Goal: Task Accomplishment & Management: Complete application form

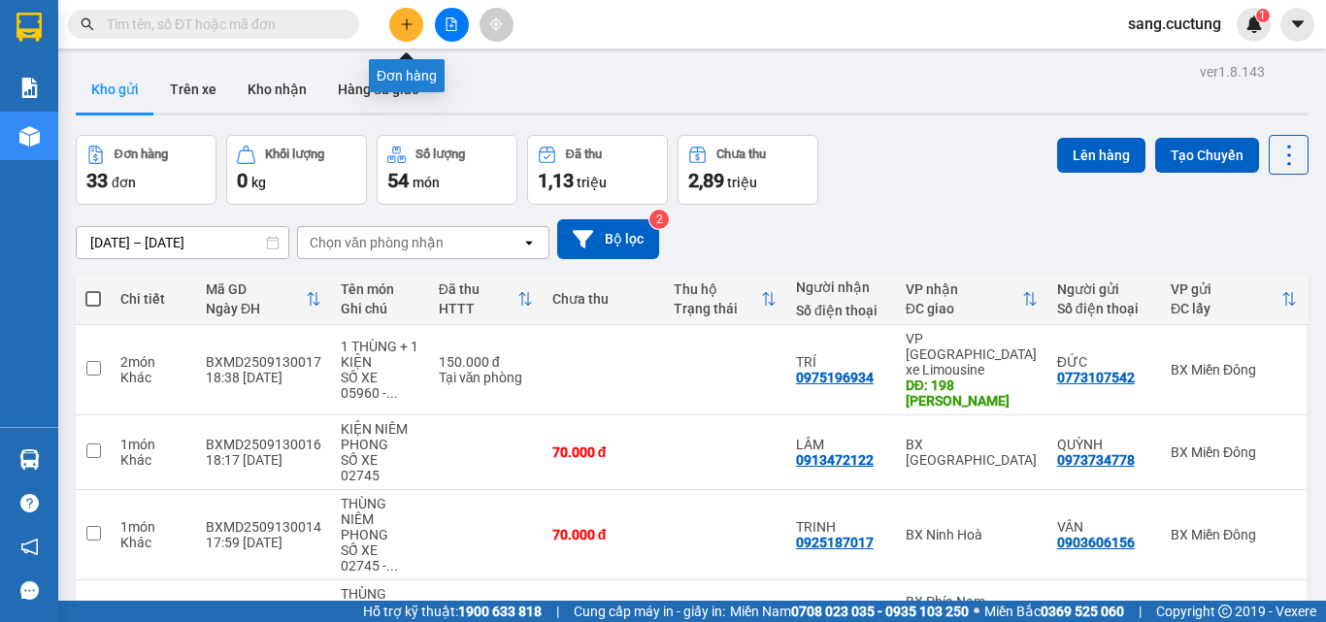
drag, startPoint x: 0, startPoint y: 0, endPoint x: 408, endPoint y: 23, distance: 408.4
click at [408, 23] on icon "plus" at bounding box center [407, 24] width 14 height 14
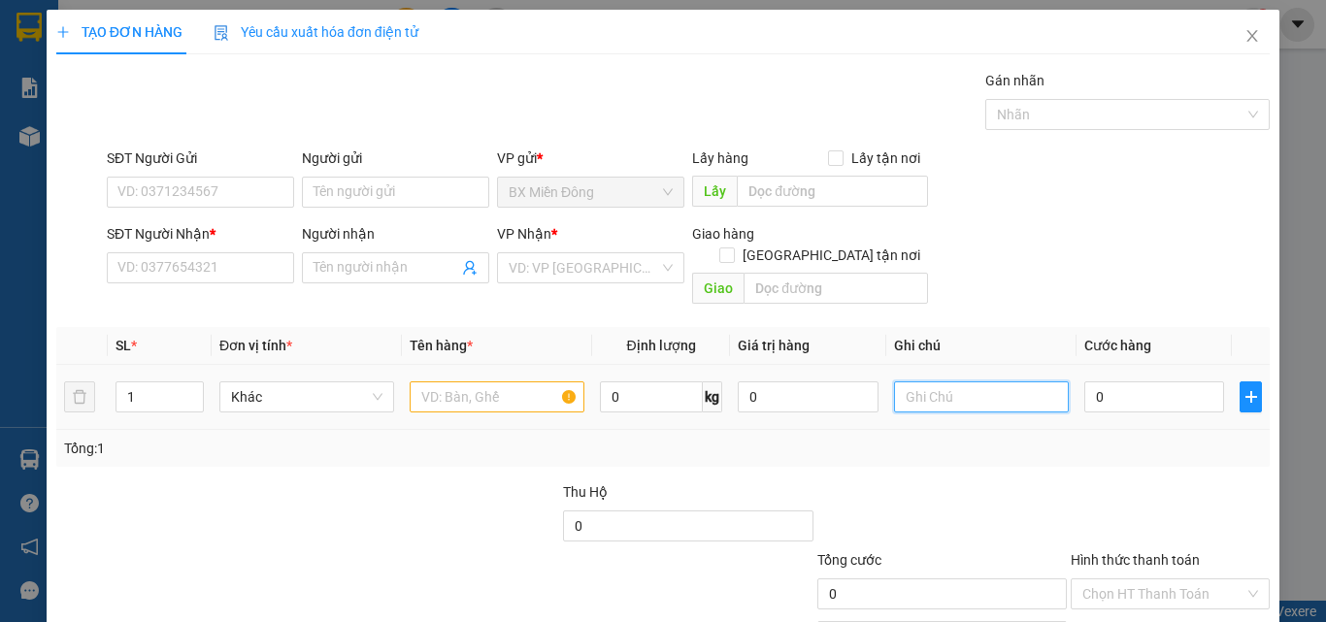
click at [904, 382] on input "text" at bounding box center [981, 397] width 175 height 31
type input "XE35203-0932402011"
click at [433, 382] on input "text" at bounding box center [497, 397] width 175 height 31
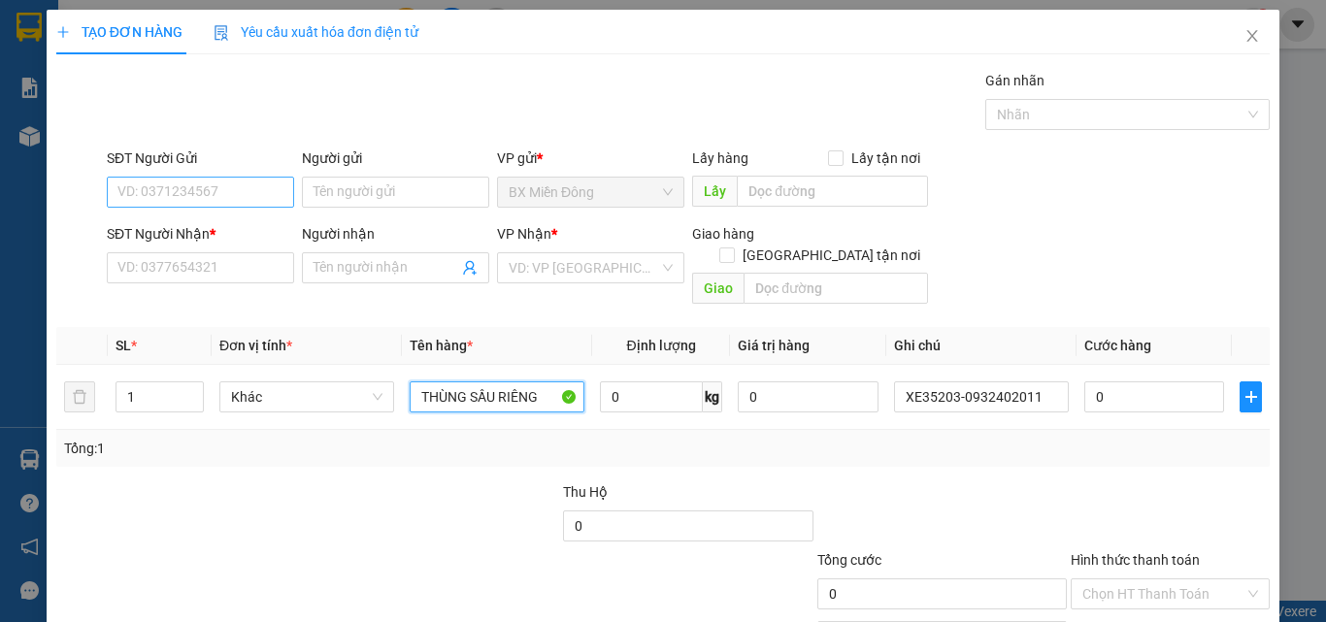
type input "THÙNG SẦU RIÊNG"
click at [238, 192] on input "SĐT Người Gửi" at bounding box center [200, 192] width 187 height 31
type input "0919203579"
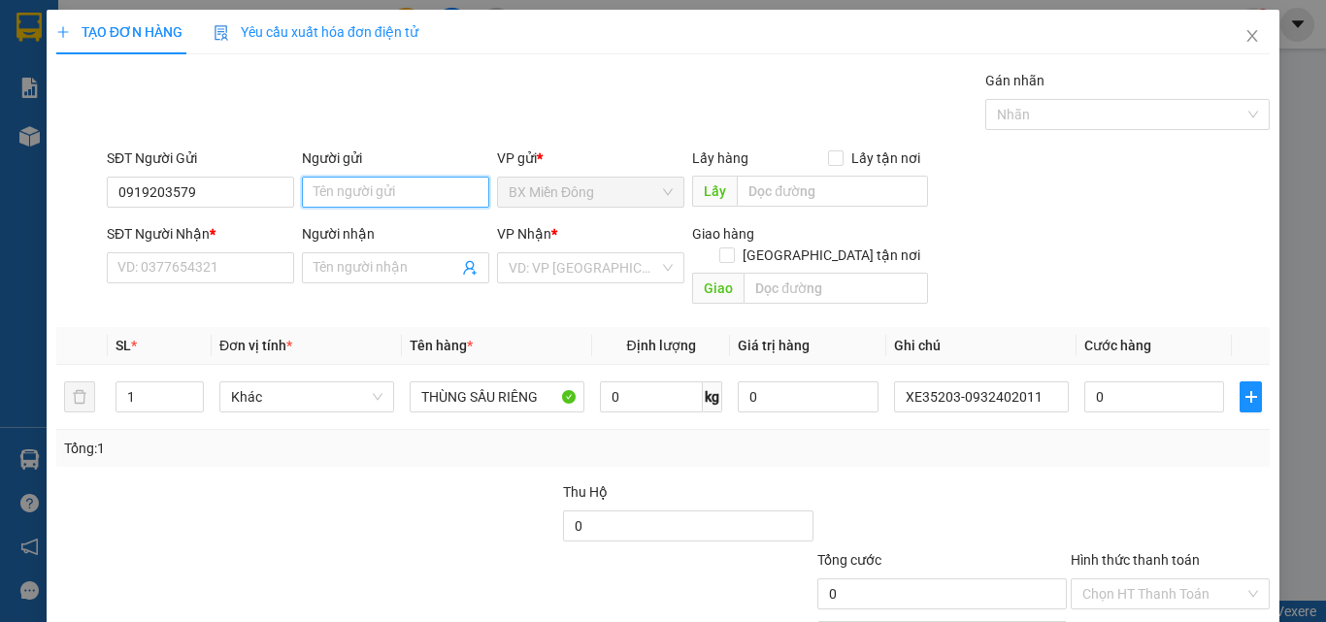
click at [345, 192] on input "Người gửi" at bounding box center [395, 192] width 187 height 31
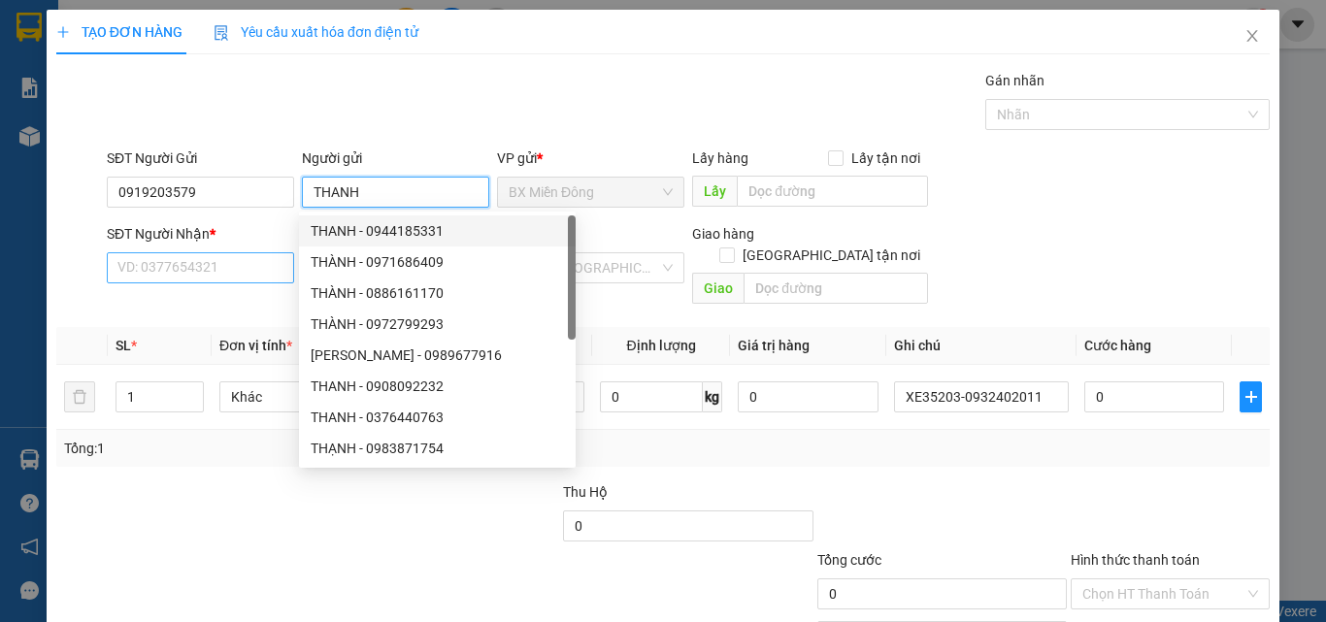
type input "THANH"
click at [259, 275] on input "SĐT Người Nhận *" at bounding box center [200, 267] width 187 height 31
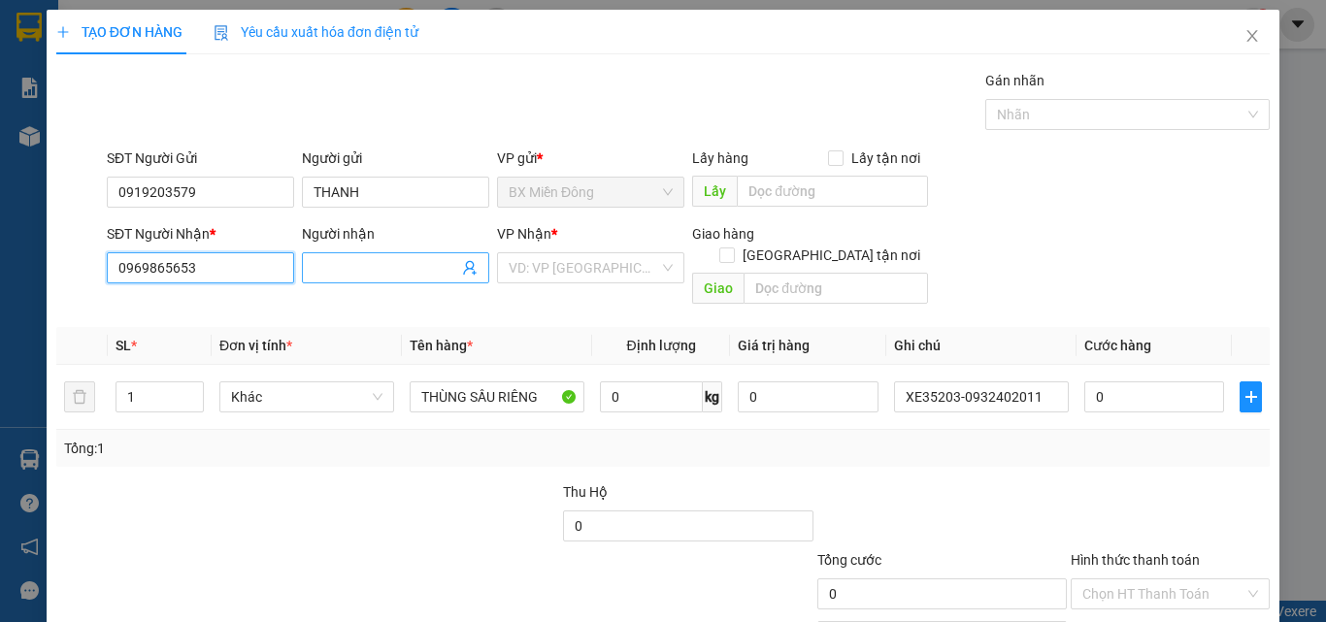
type input "0969865653"
click at [353, 271] on input "Người nhận" at bounding box center [386, 267] width 145 height 21
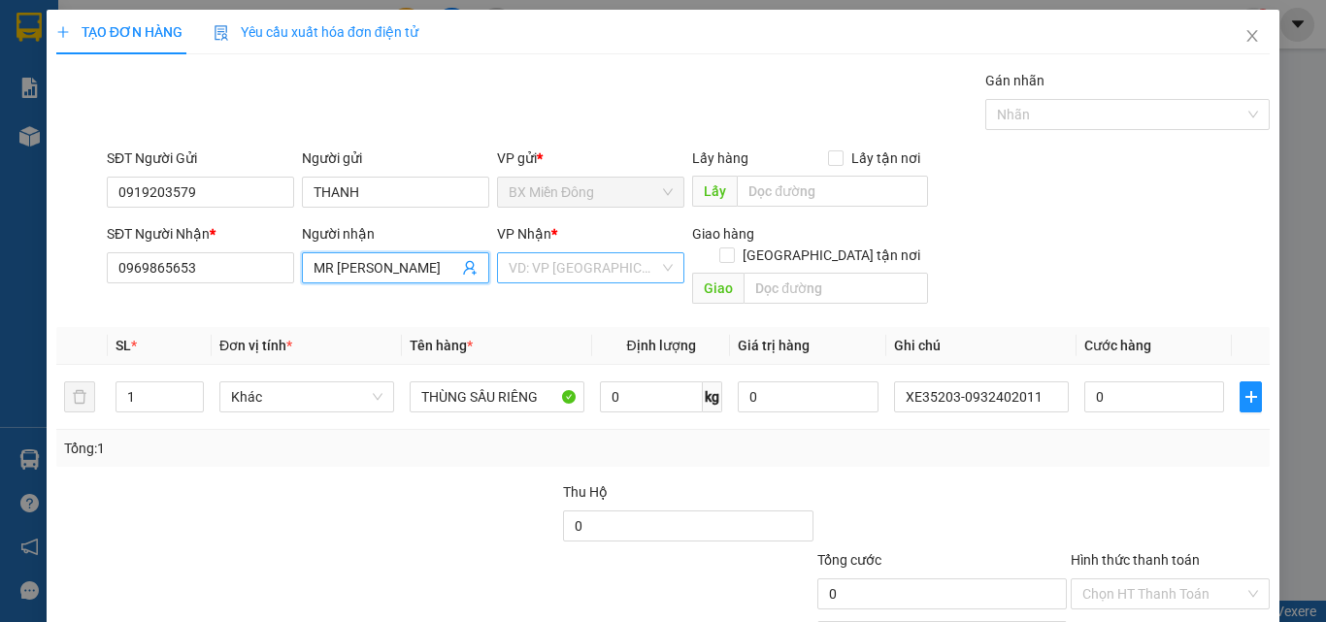
type input "MR [PERSON_NAME]"
click at [558, 266] on input "search" at bounding box center [584, 267] width 150 height 29
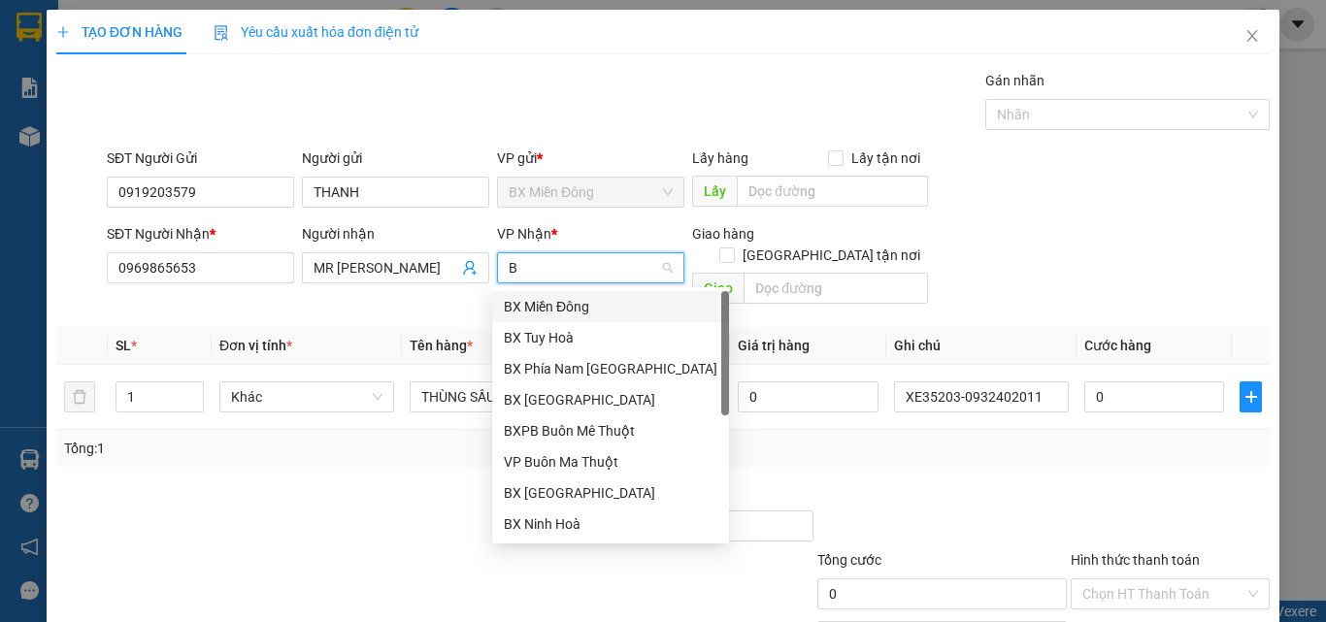
type input "BX"
click at [569, 491] on div "BX Ninh Hoà" at bounding box center [611, 493] width 214 height 21
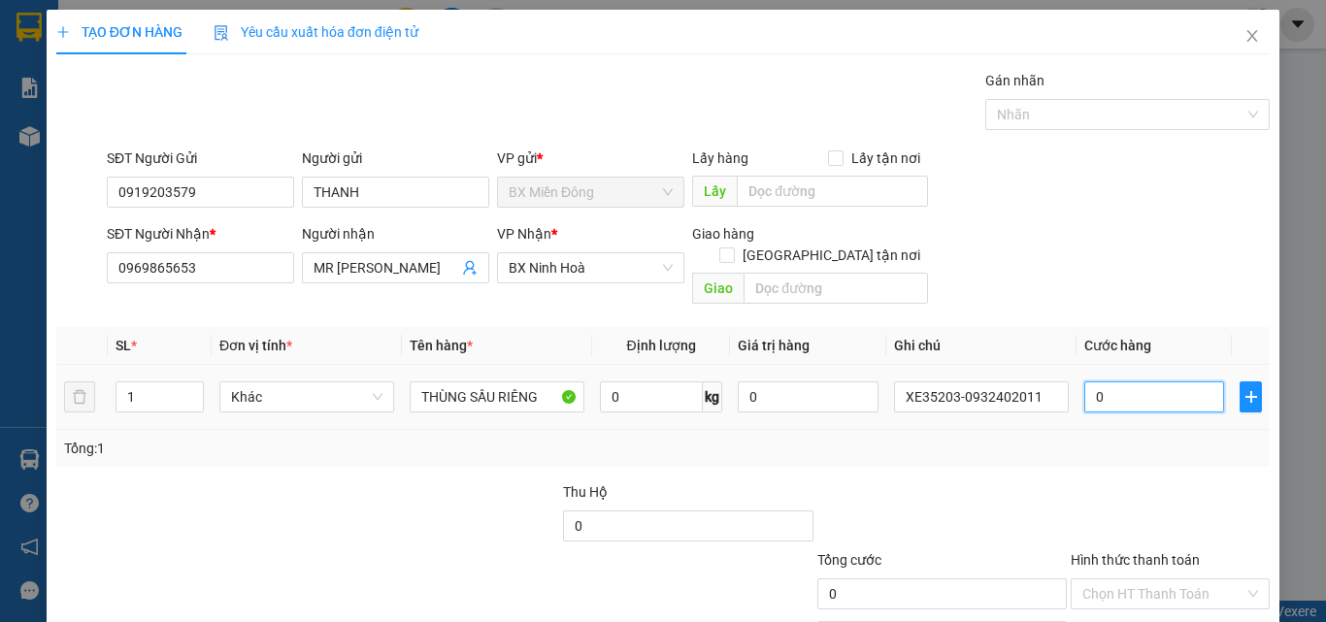
click at [1120, 382] on input "0" at bounding box center [1155, 397] width 140 height 31
type input "8"
type input "80"
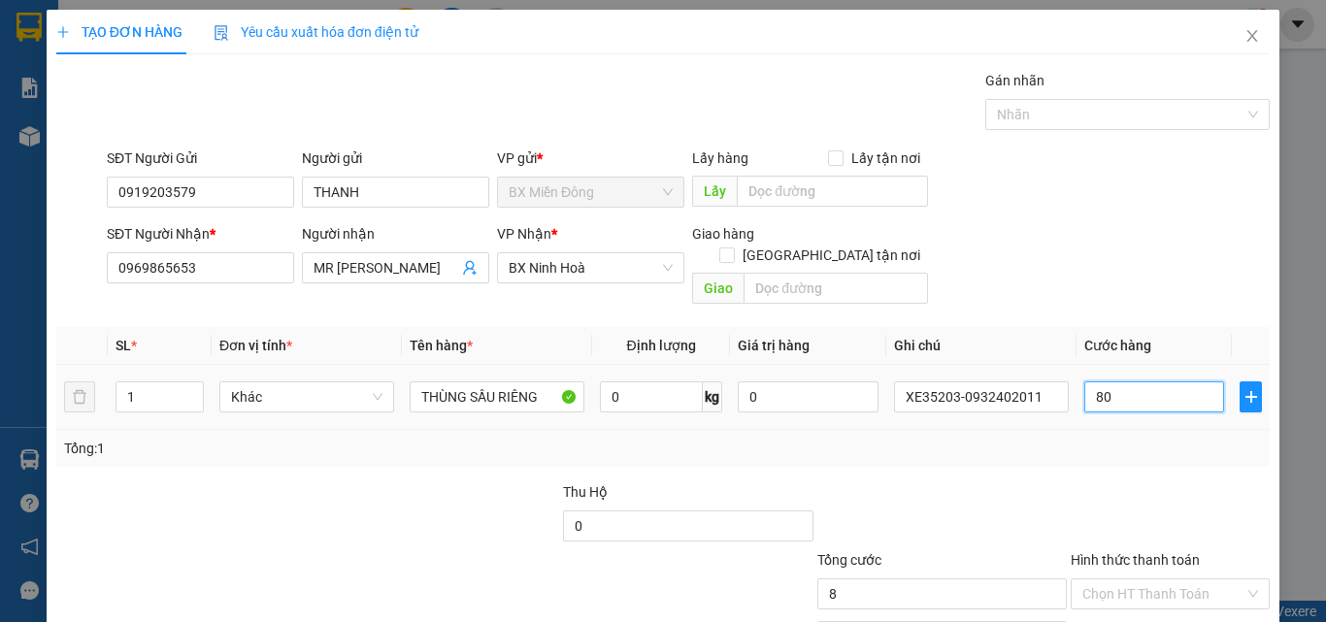
type input "80"
type input "800"
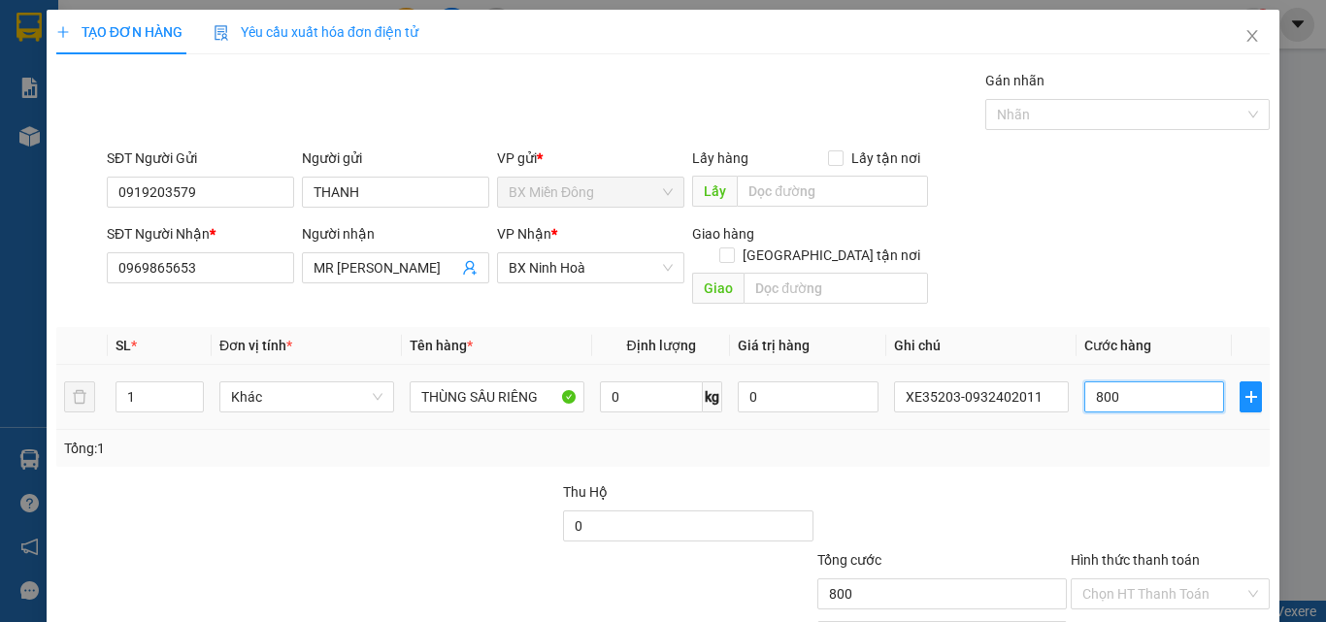
type input "8.000"
type input "80.000"
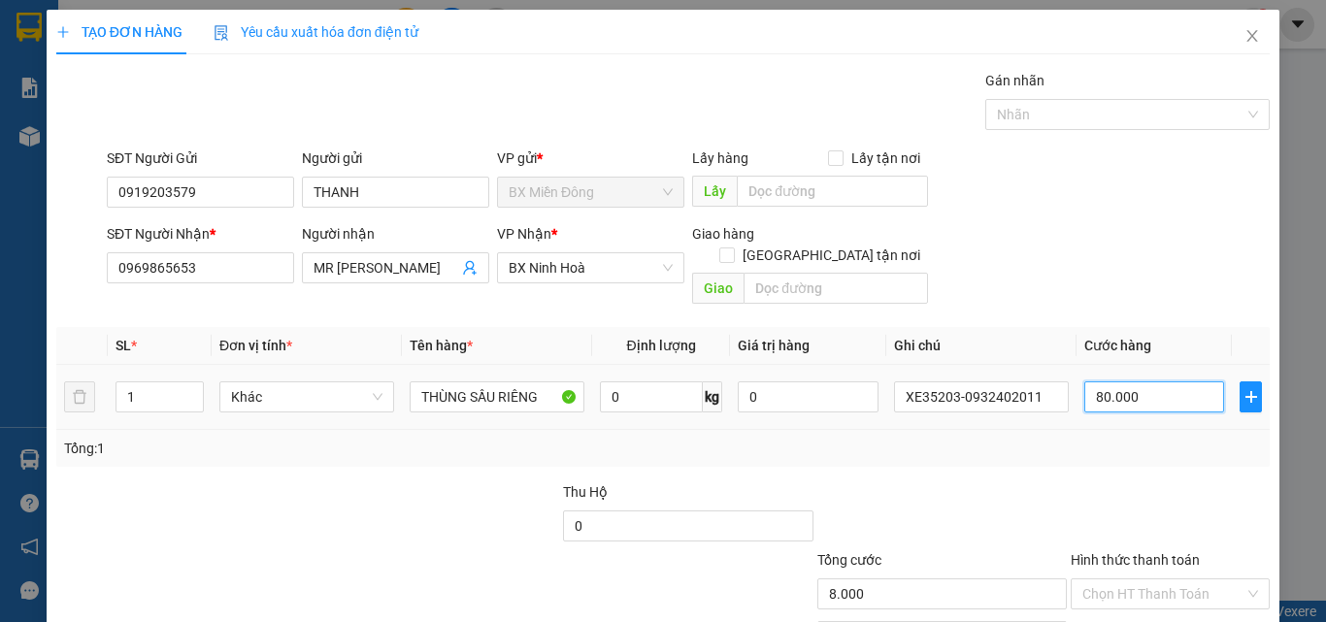
type input "80.000"
click at [1069, 451] on div "Transit Pickup Surcharge Ids Transit Deliver Surcharge Ids Transit Deliver Surc…" at bounding box center [663, 386] width 1214 height 632
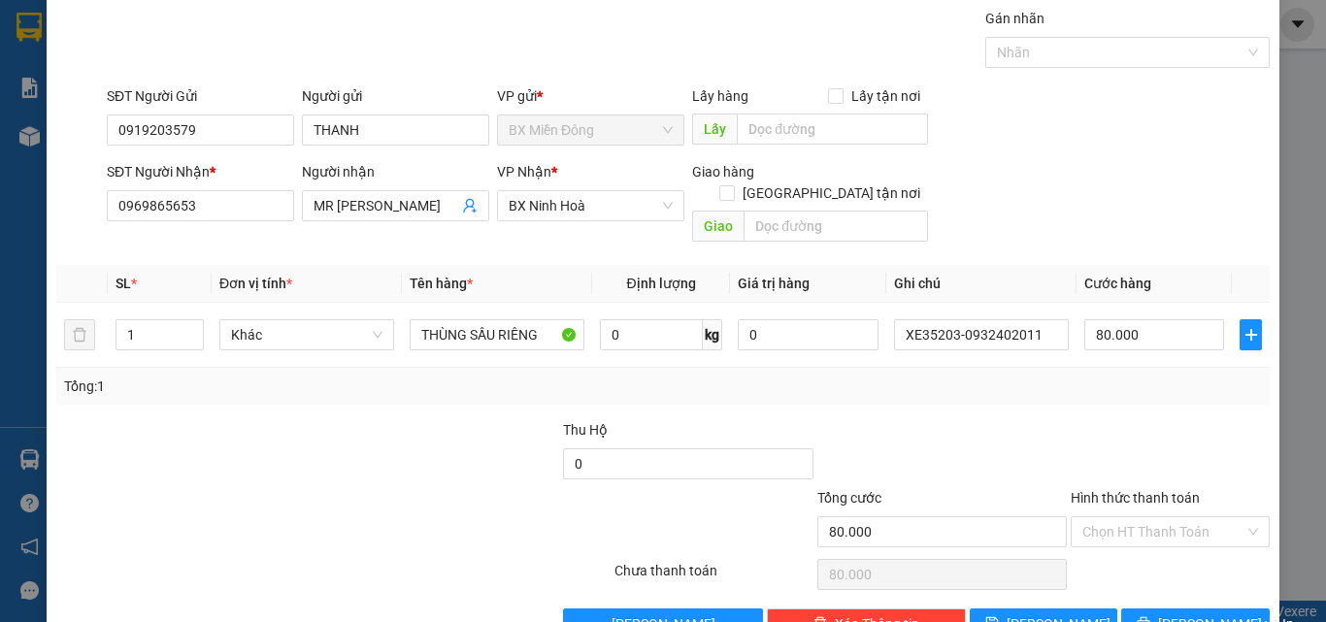
scroll to position [96, 0]
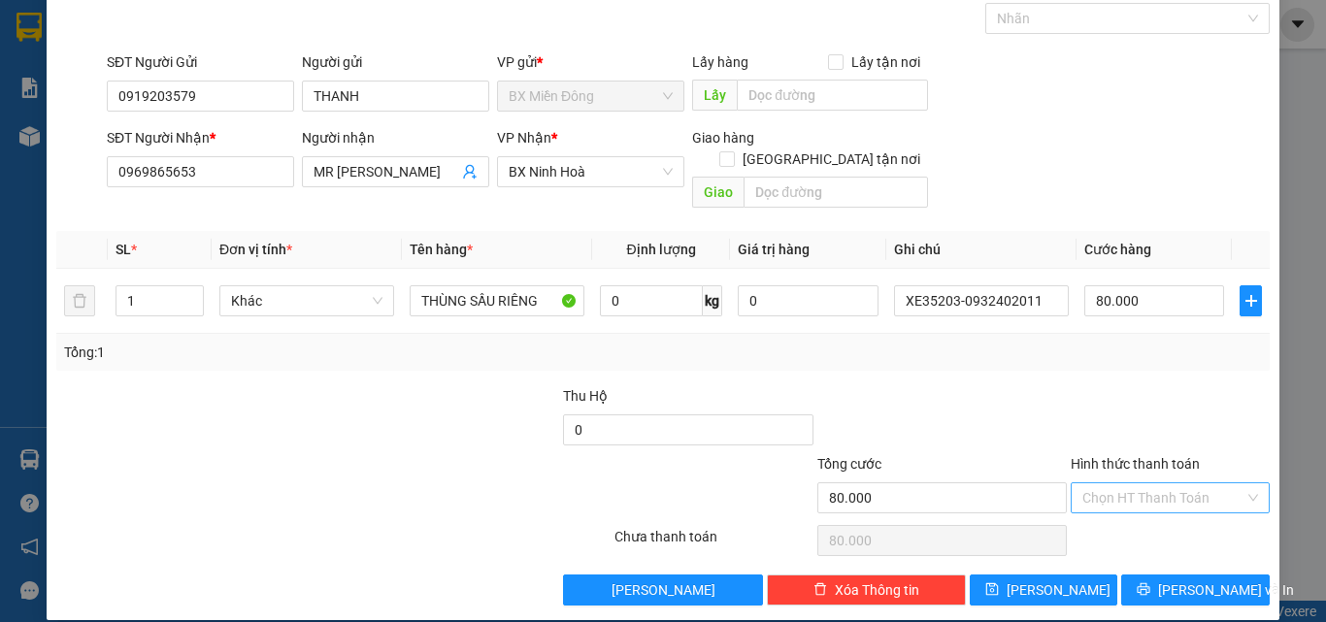
click at [1088, 484] on input "Hình thức thanh toán" at bounding box center [1164, 498] width 162 height 29
click at [1130, 516] on div "Tại văn phòng" at bounding box center [1159, 515] width 174 height 21
type input "0"
click at [1162, 575] on button "[PERSON_NAME] và In" at bounding box center [1195, 590] width 149 height 31
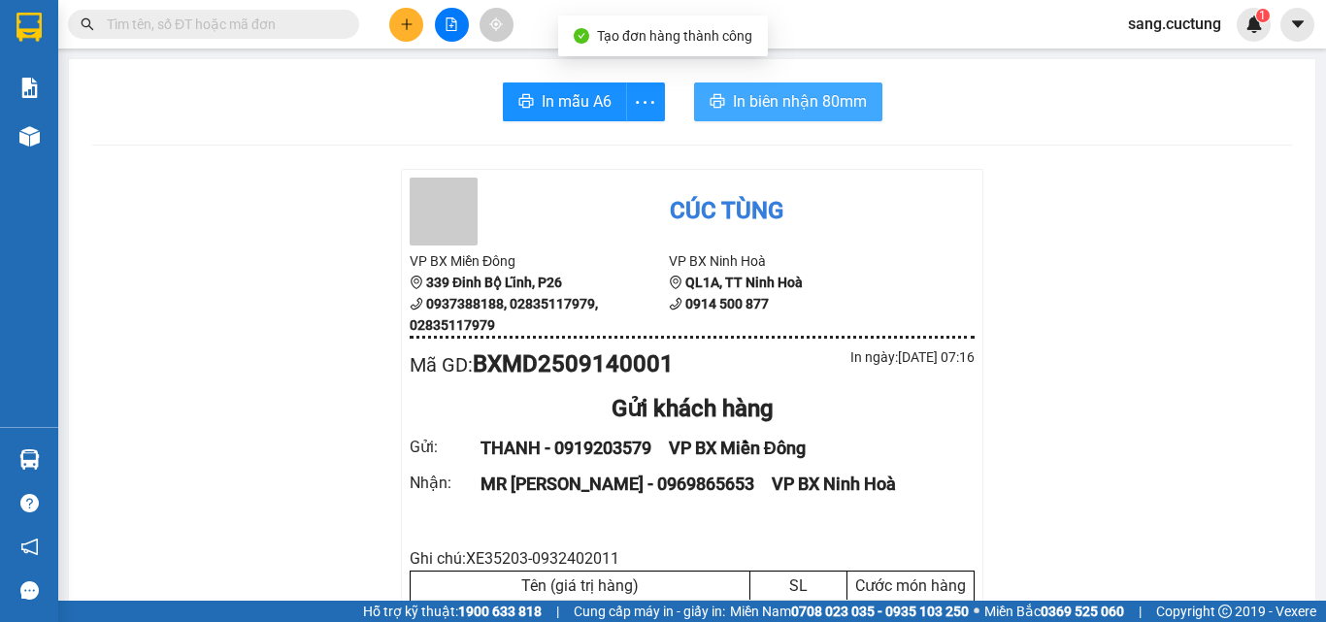
click at [810, 103] on span "In biên nhận 80mm" at bounding box center [800, 101] width 134 height 24
click at [751, 100] on span "In biên nhận 80mm" at bounding box center [800, 101] width 134 height 24
click at [802, 103] on span "In biên nhận 80mm" at bounding box center [800, 101] width 134 height 24
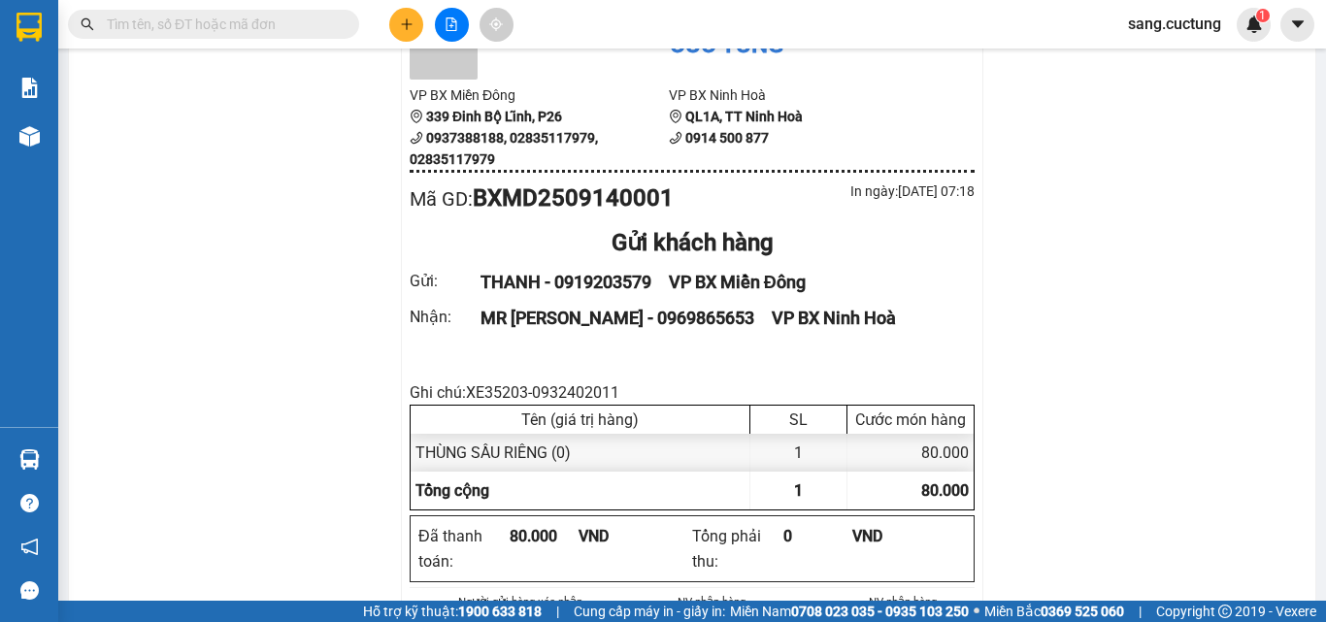
scroll to position [194, 0]
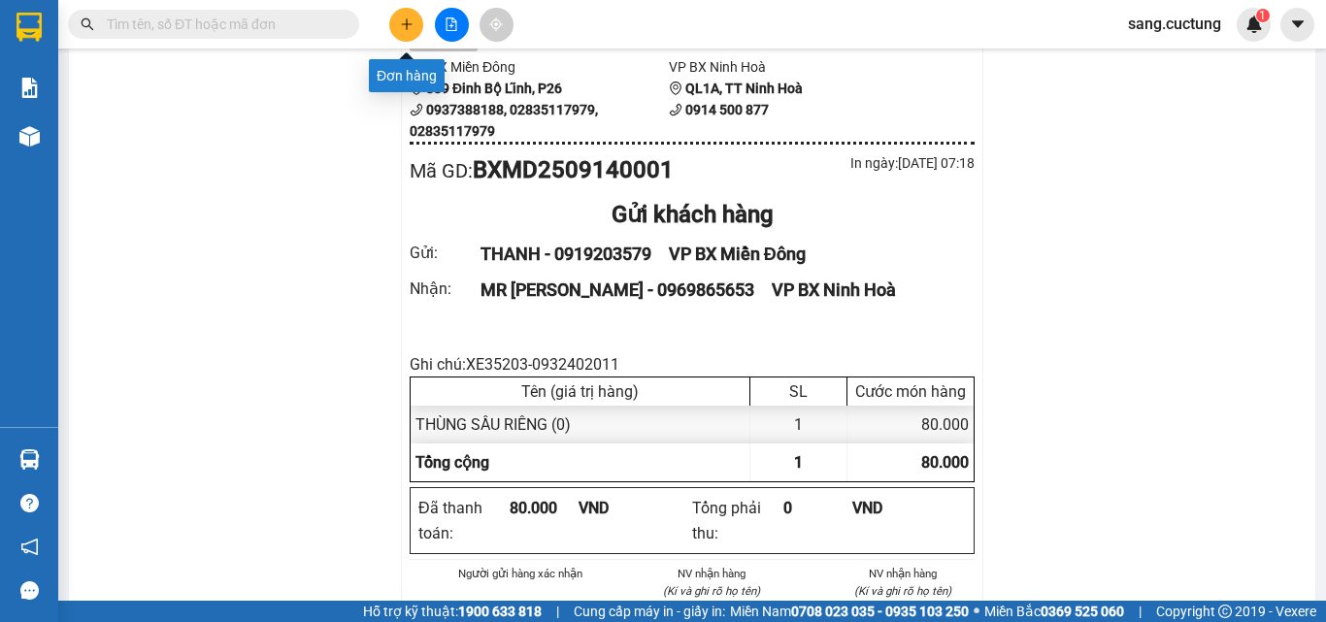
click at [408, 25] on icon "plus" at bounding box center [407, 24] width 14 height 14
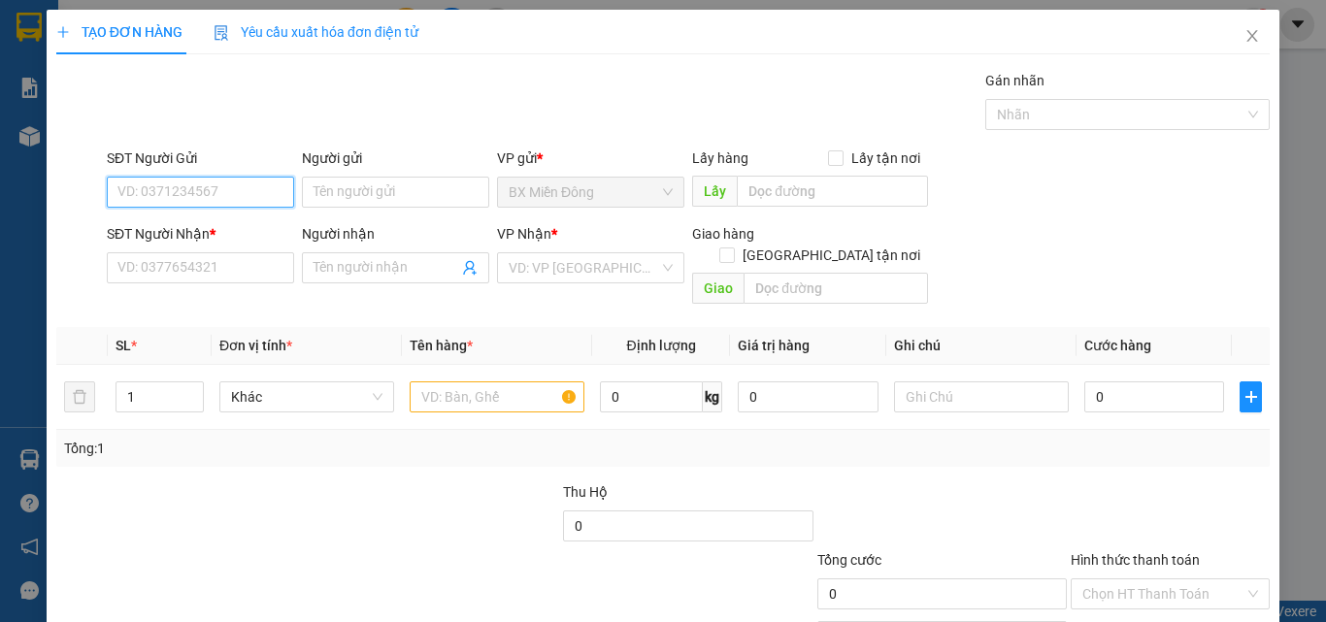
click at [250, 201] on input "SĐT Người Gửi" at bounding box center [200, 192] width 187 height 31
click at [256, 199] on input "SĐT Người Gửi" at bounding box center [200, 192] width 187 height 31
type input "0377293319"
click at [231, 236] on div "0377293319 - CHỊ [PERSON_NAME]" at bounding box center [225, 230] width 217 height 21
type input "CHỊ [PERSON_NAME]"
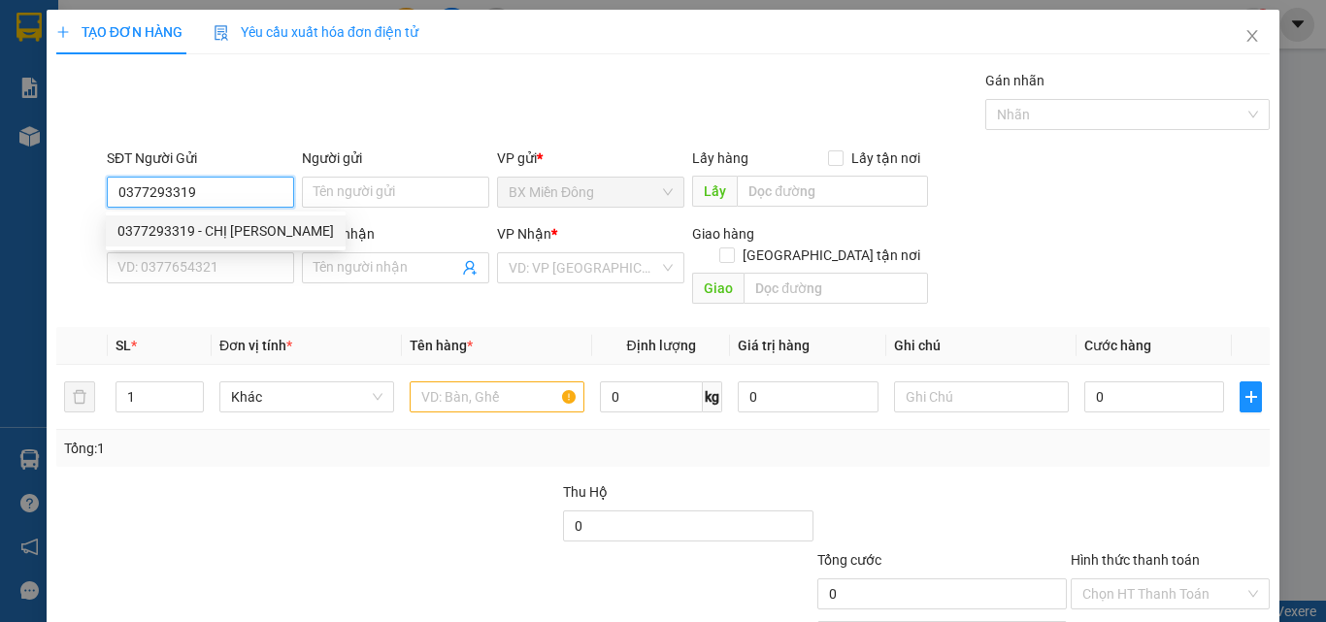
type input "0985121070"
type input "HÙNG"
type input "CĂN CỨ 3 ( NHÀ KU THÂN 8 ĐOÀN )"
type input "70.000"
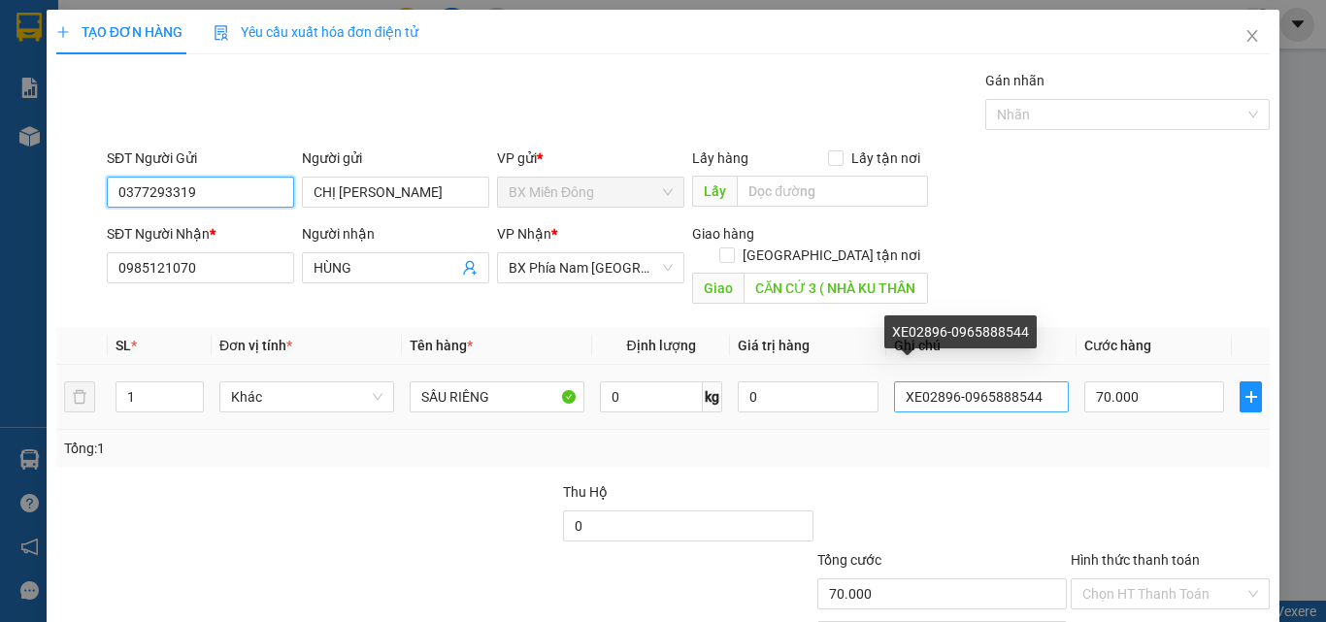
type input "0377293319"
click at [948, 382] on input "XE02896-0965888544" at bounding box center [981, 397] width 175 height 31
click at [1027, 382] on input "XE35277-0965888544" at bounding box center [981, 397] width 175 height 31
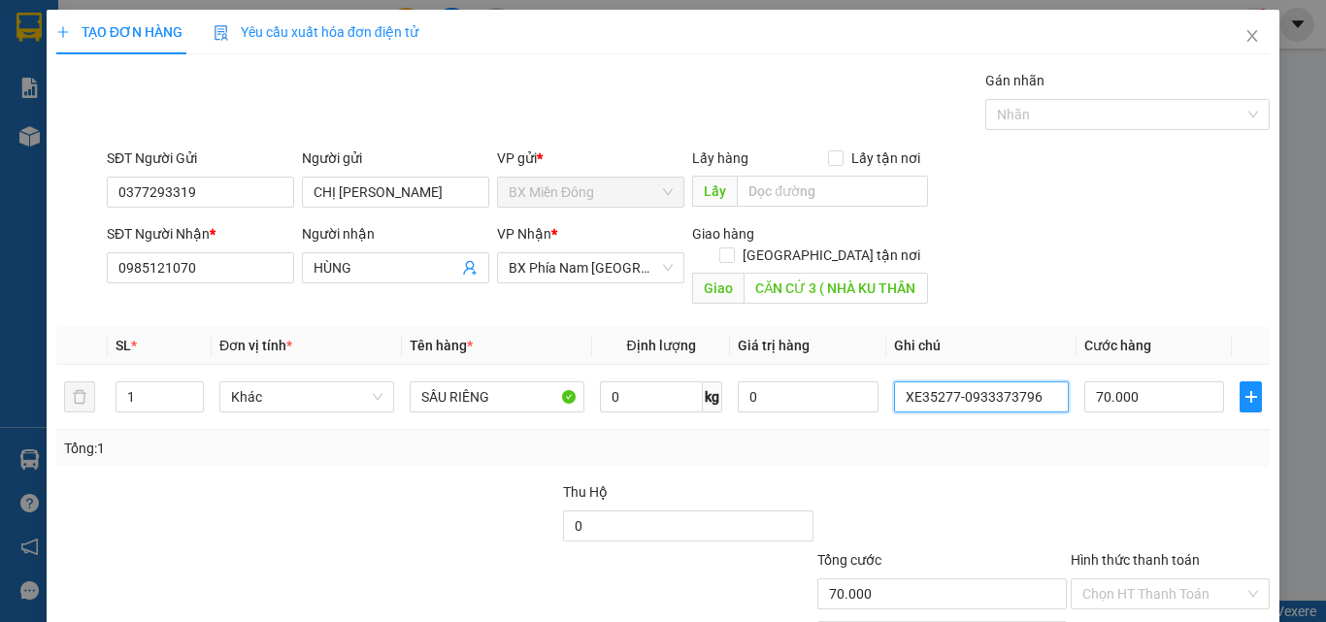
type input "XE35277-0933373796"
click at [1001, 502] on div at bounding box center [942, 516] width 253 height 68
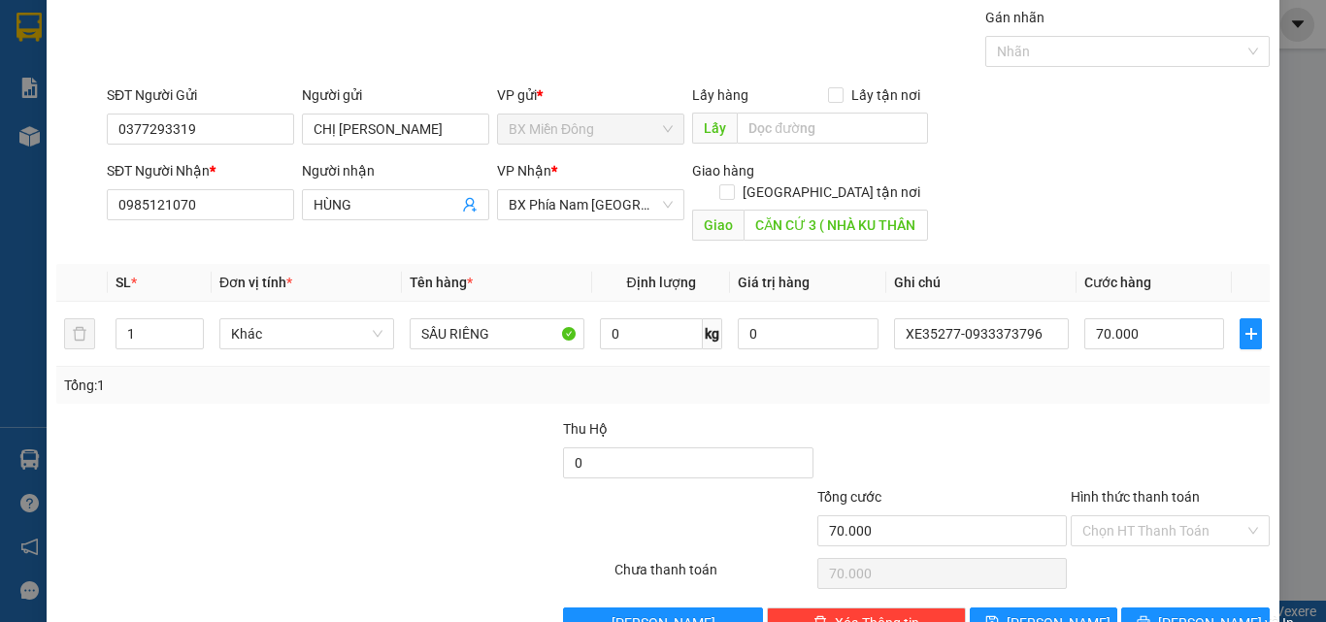
scroll to position [96, 0]
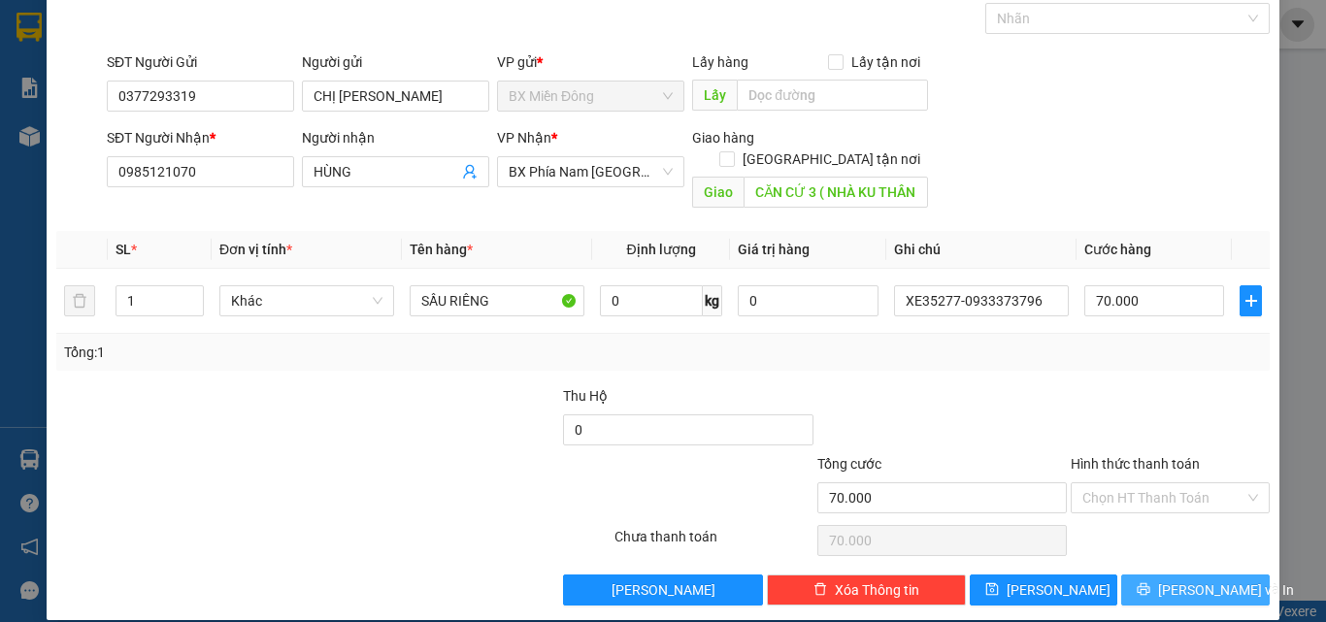
click at [1165, 575] on button "[PERSON_NAME] và In" at bounding box center [1195, 590] width 149 height 31
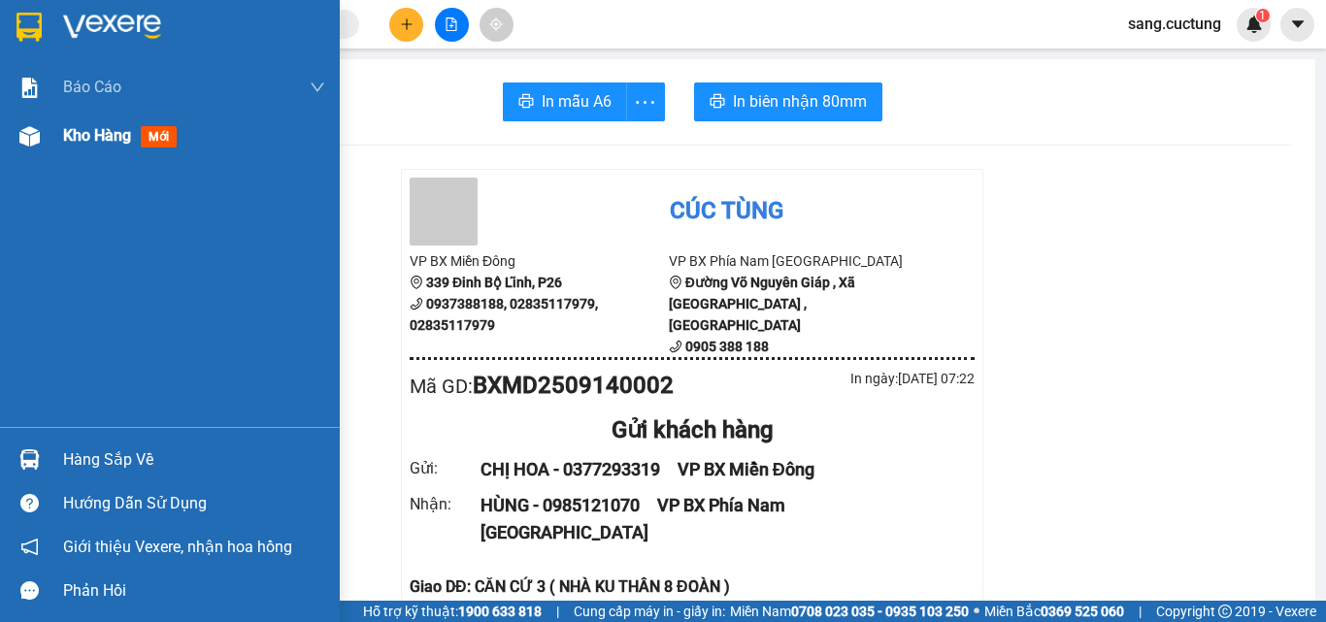
click at [110, 135] on span "Kho hàng" at bounding box center [97, 135] width 68 height 18
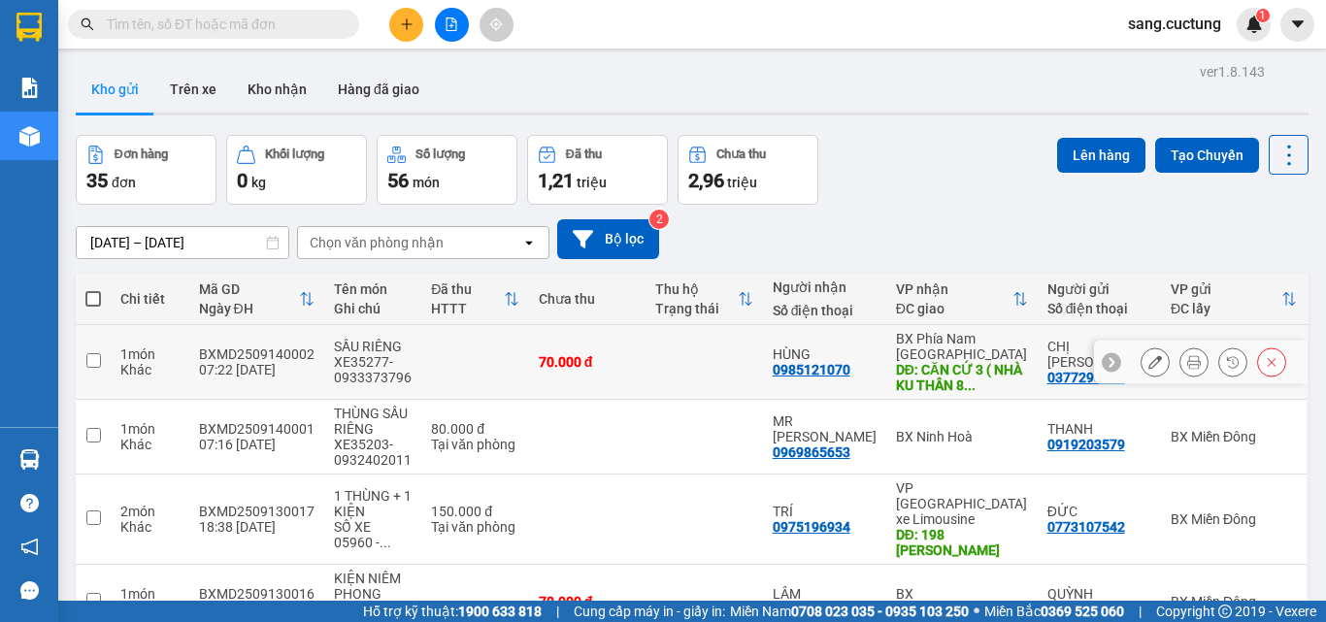
click at [1142, 360] on button at bounding box center [1155, 363] width 27 height 34
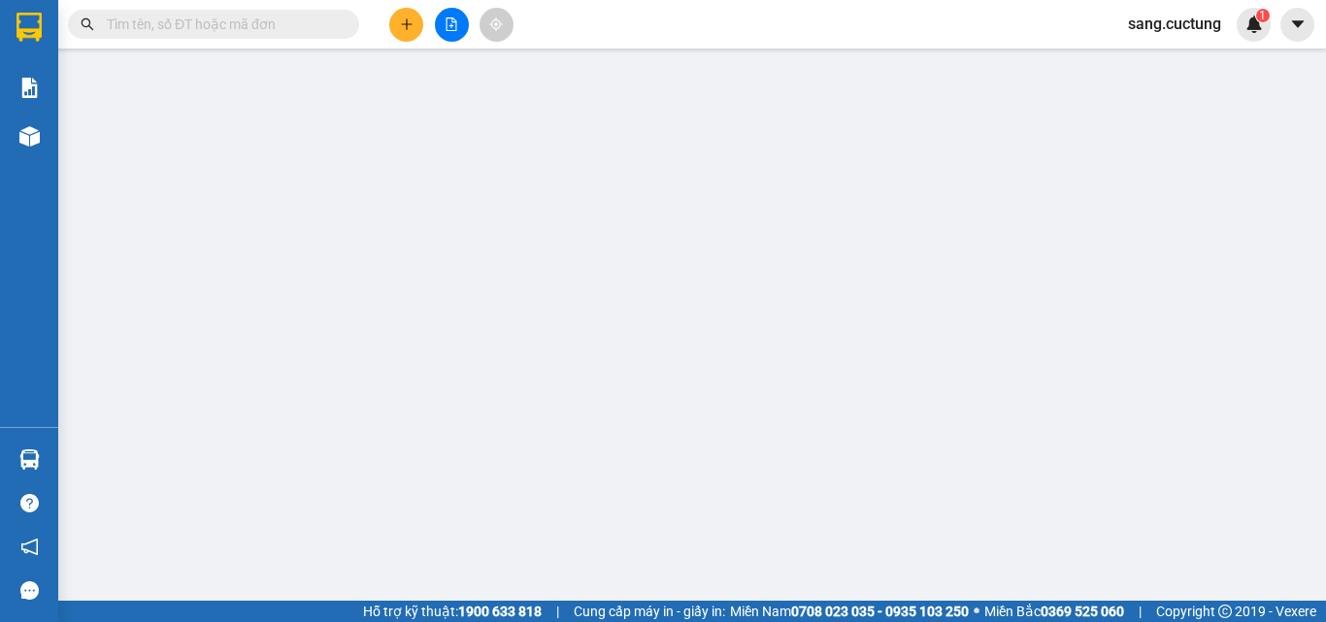
type input "0377293319"
type input "0985121070"
type input "CĂN CỨ 3 ( NHÀ KU THÂN 8 ĐOÀN )"
type input "70.000"
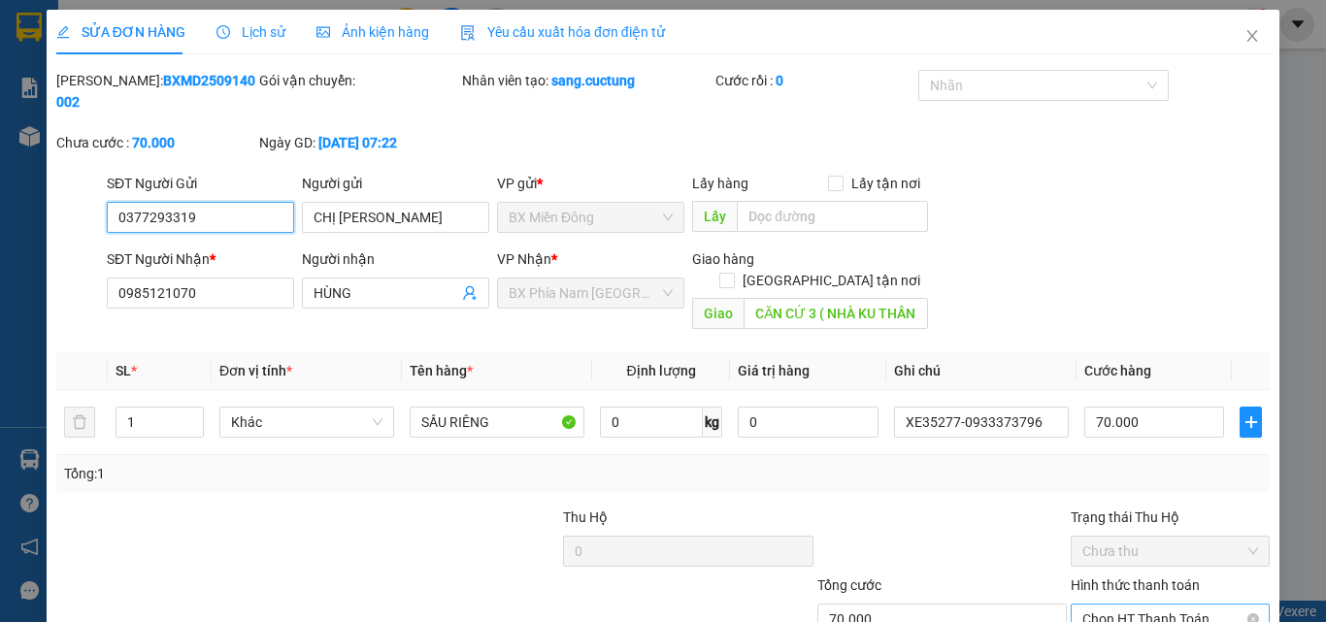
click at [1117, 605] on span "Chọn HT Thanh Toán" at bounding box center [1171, 619] width 176 height 29
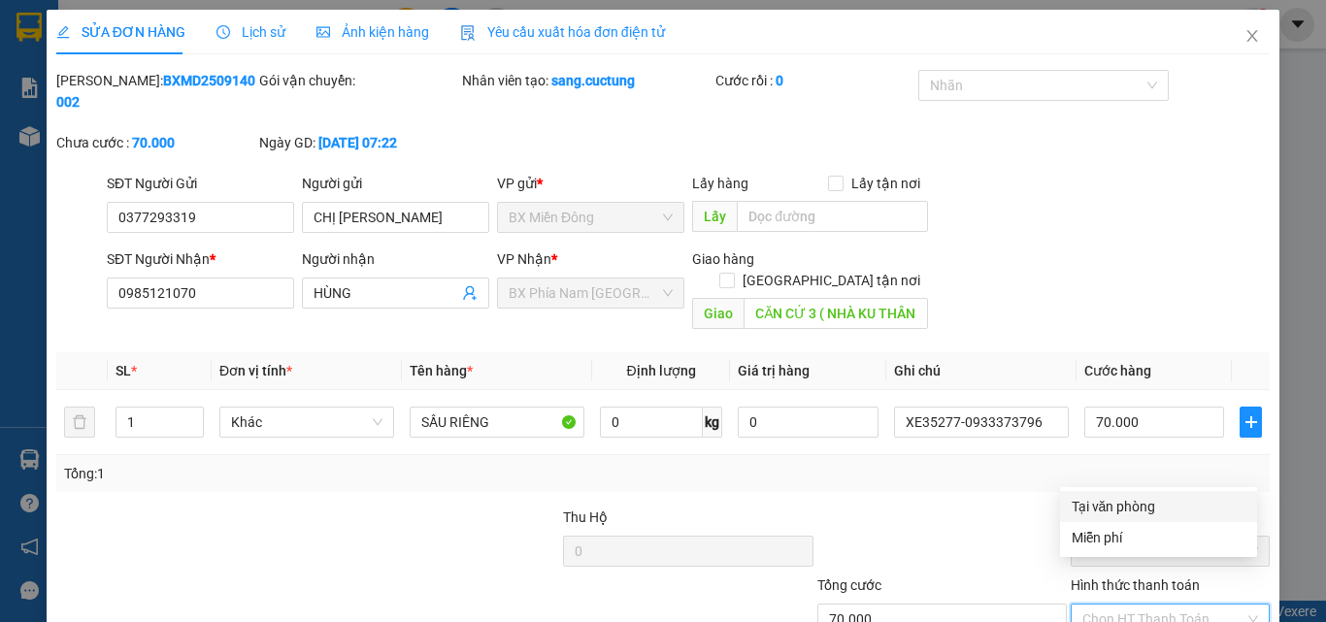
click at [1126, 502] on div "Tại văn phòng" at bounding box center [1159, 506] width 174 height 21
type input "0"
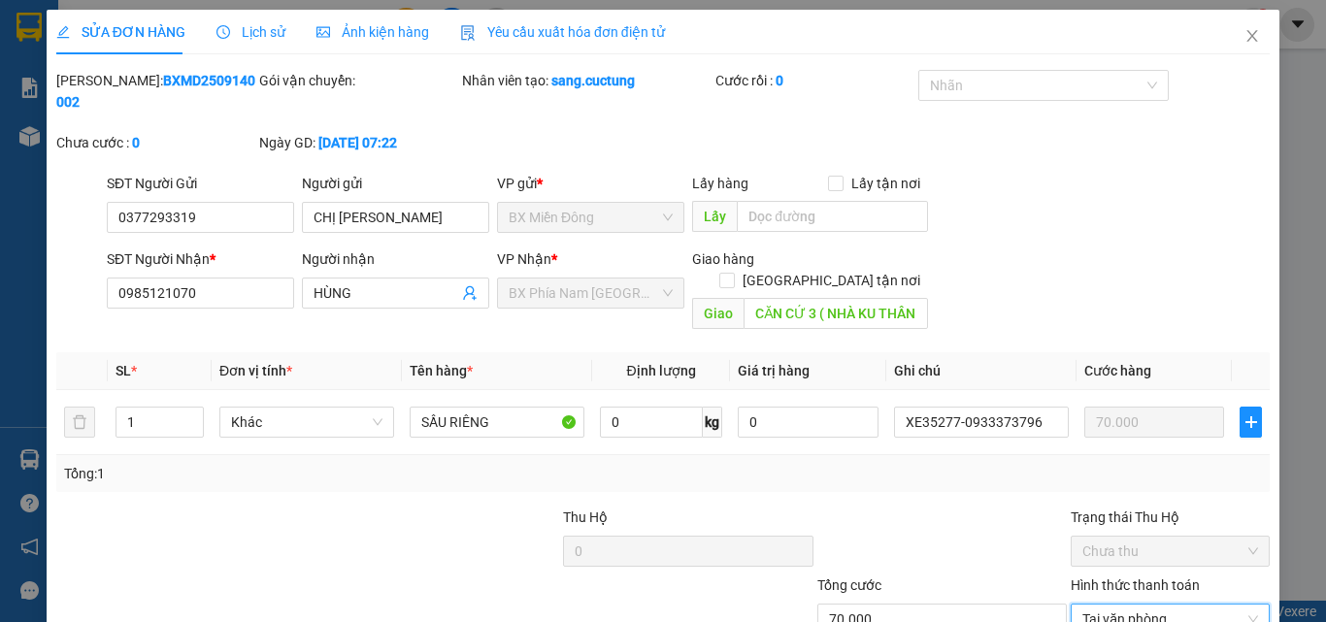
scroll to position [100, 0]
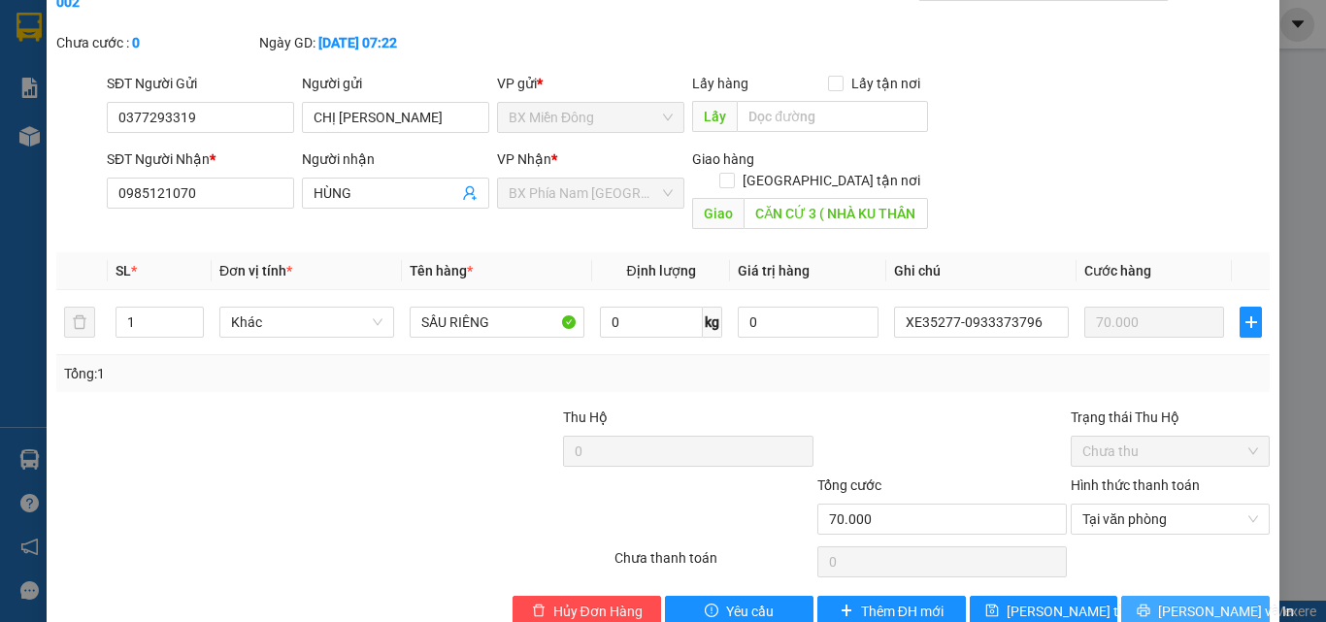
click at [1151, 604] on icon "printer" at bounding box center [1144, 611] width 14 height 14
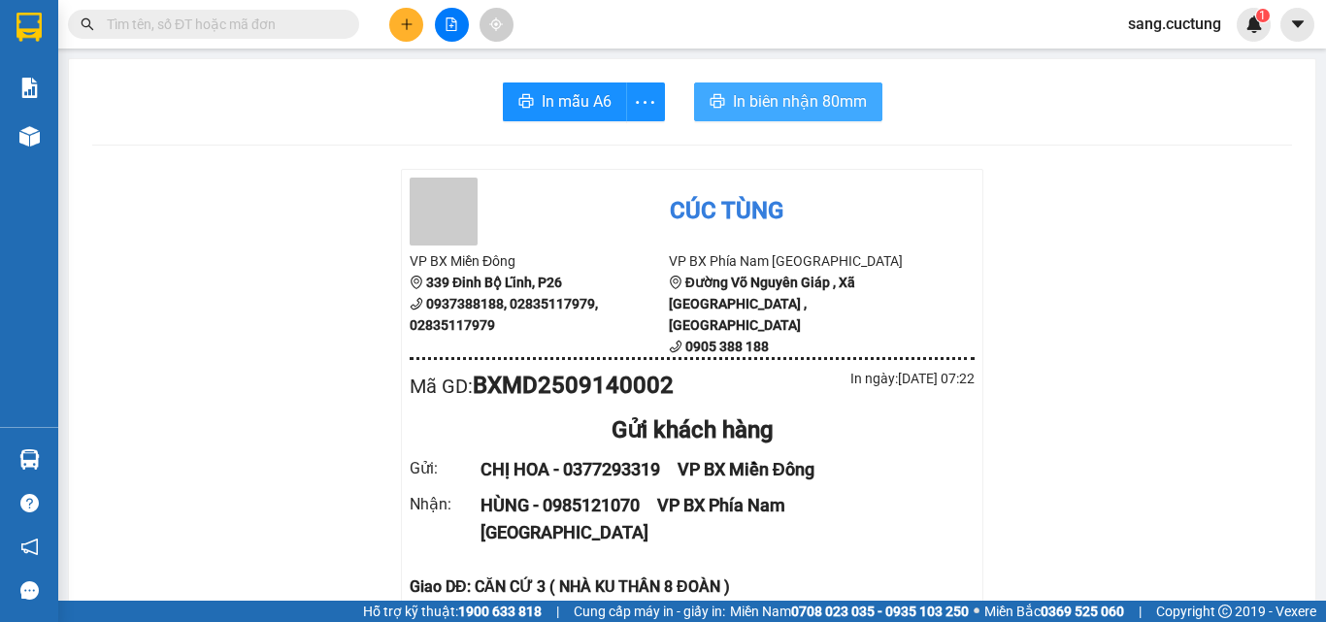
click at [784, 89] on span "In biên nhận 80mm" at bounding box center [800, 101] width 134 height 24
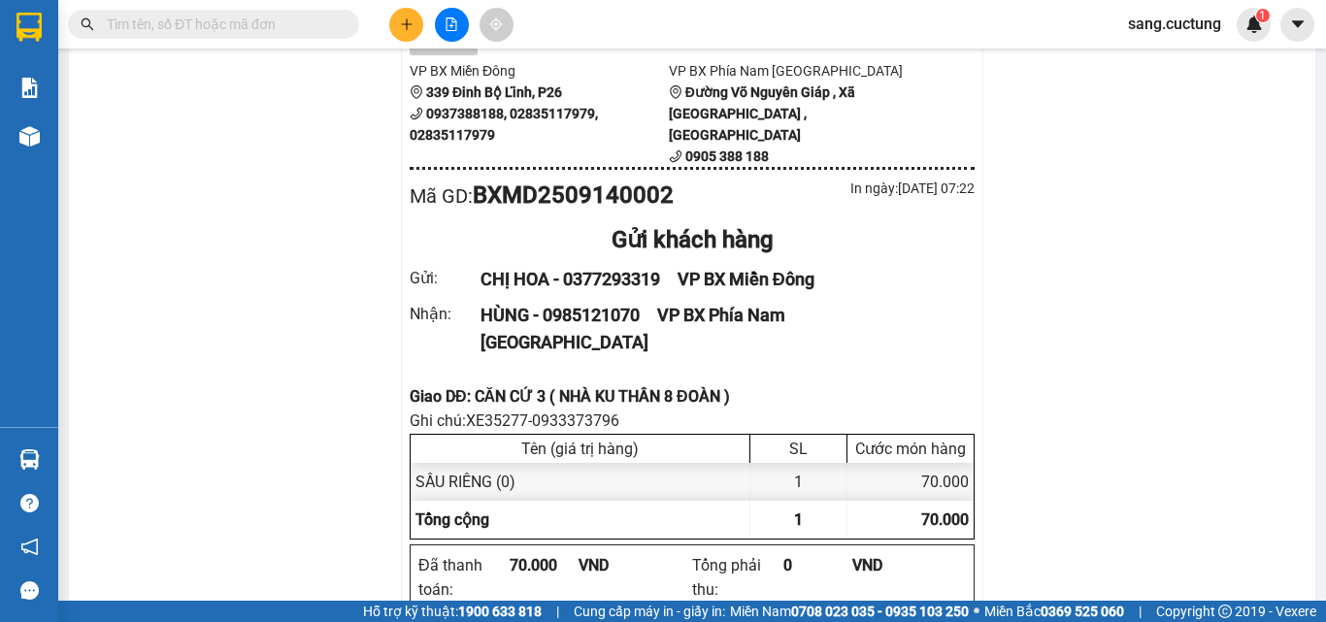
scroll to position [194, 0]
